Goal: Navigation & Orientation: Find specific page/section

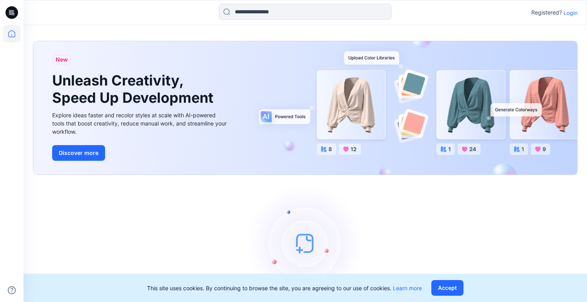
click at [567, 11] on p "Login" at bounding box center [570, 13] width 14 height 8
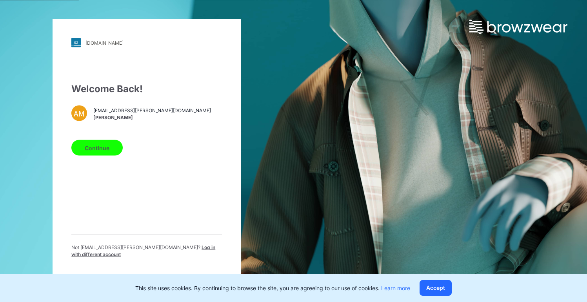
click at [92, 150] on button "Continue" at bounding box center [96, 148] width 51 height 16
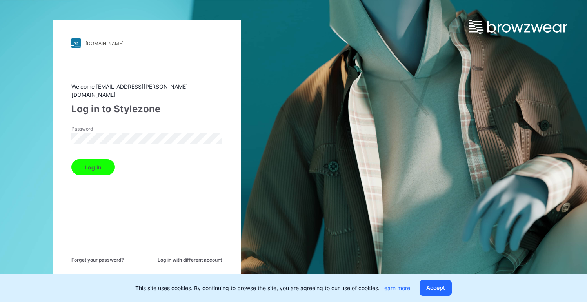
click at [98, 164] on button "Log in" at bounding box center [93, 167] width 44 height 16
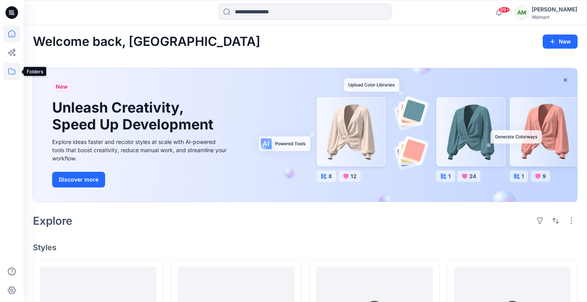
click at [12, 69] on icon at bounding box center [11, 71] width 7 height 6
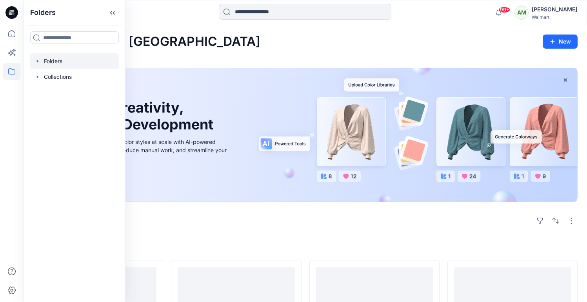
click at [38, 58] on icon "button" at bounding box center [37, 61] width 6 height 6
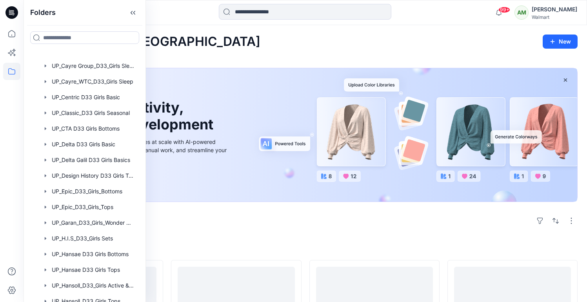
scroll to position [467, 0]
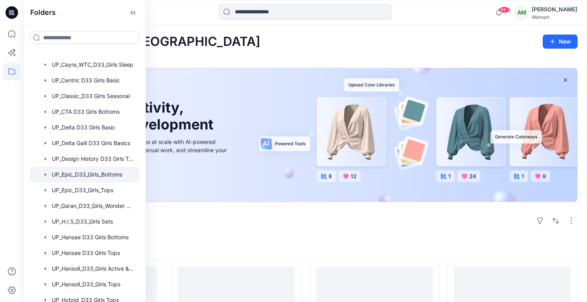
click at [89, 175] on div at bounding box center [85, 175] width 110 height 16
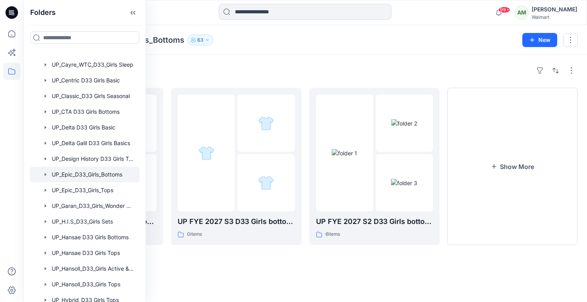
click at [252, 68] on div "Folders" at bounding box center [305, 70] width 544 height 13
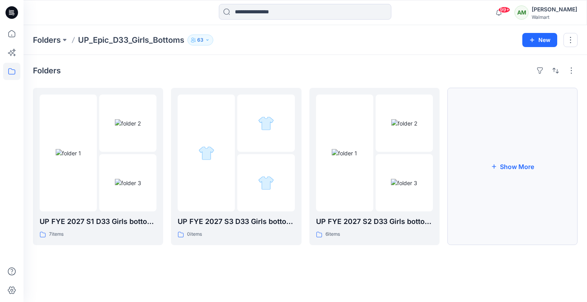
click at [486, 152] on button "Show More" at bounding box center [512, 166] width 130 height 157
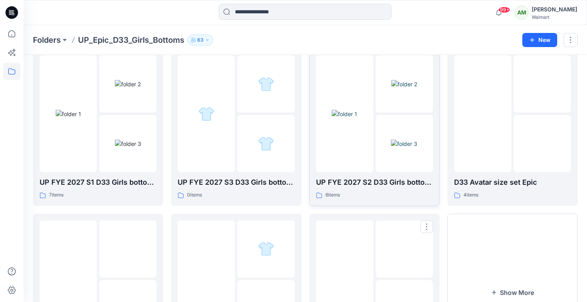
scroll to position [34, 0]
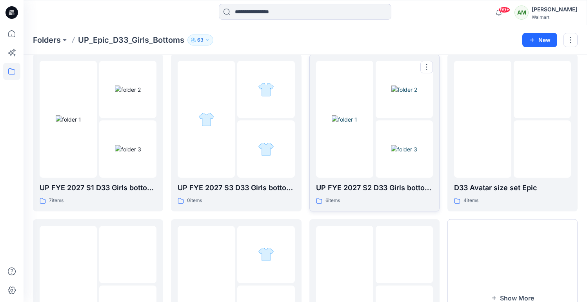
click at [355, 152] on div at bounding box center [344, 119] width 57 height 117
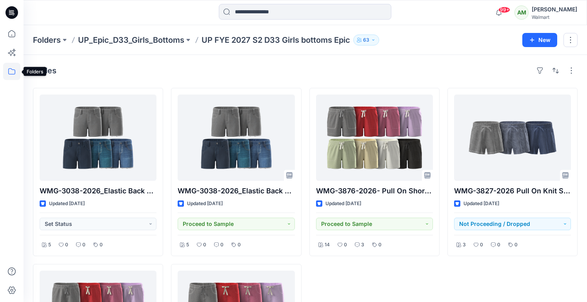
click at [11, 74] on icon at bounding box center [11, 71] width 7 height 6
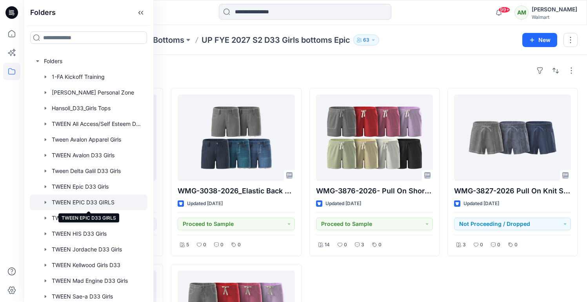
click at [100, 206] on div at bounding box center [89, 202] width 118 height 16
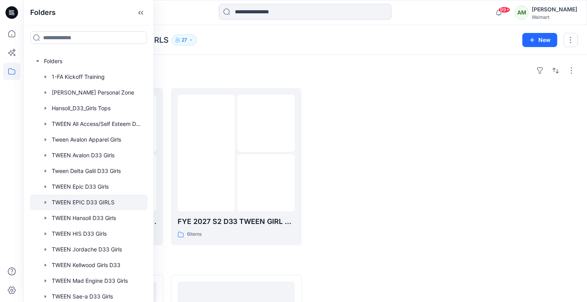
click at [334, 76] on div "Folders" at bounding box center [305, 70] width 544 height 13
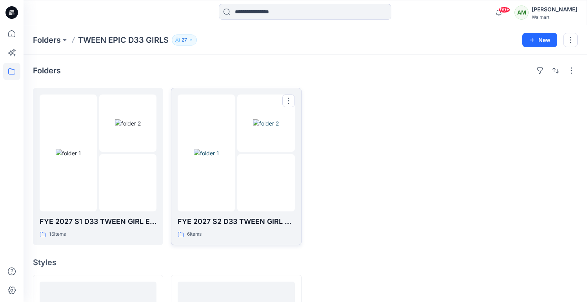
click at [214, 157] on img at bounding box center [206, 153] width 25 height 8
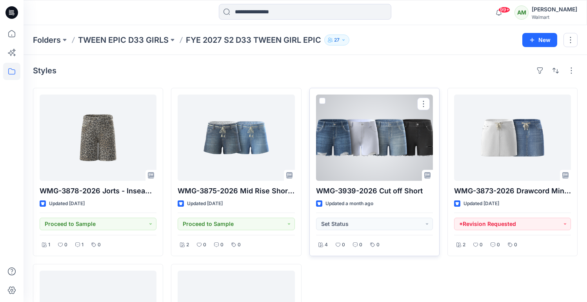
click at [369, 157] on div at bounding box center [374, 137] width 117 height 86
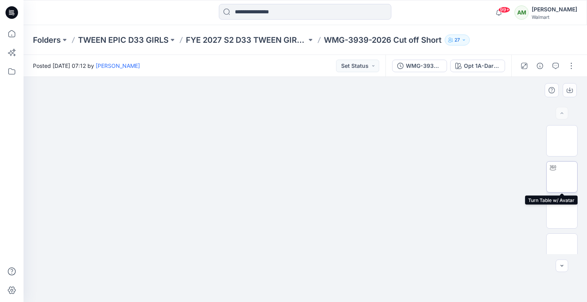
click at [555, 171] on div at bounding box center [552, 167] width 13 height 13
